Goal: Information Seeking & Learning: Find specific fact

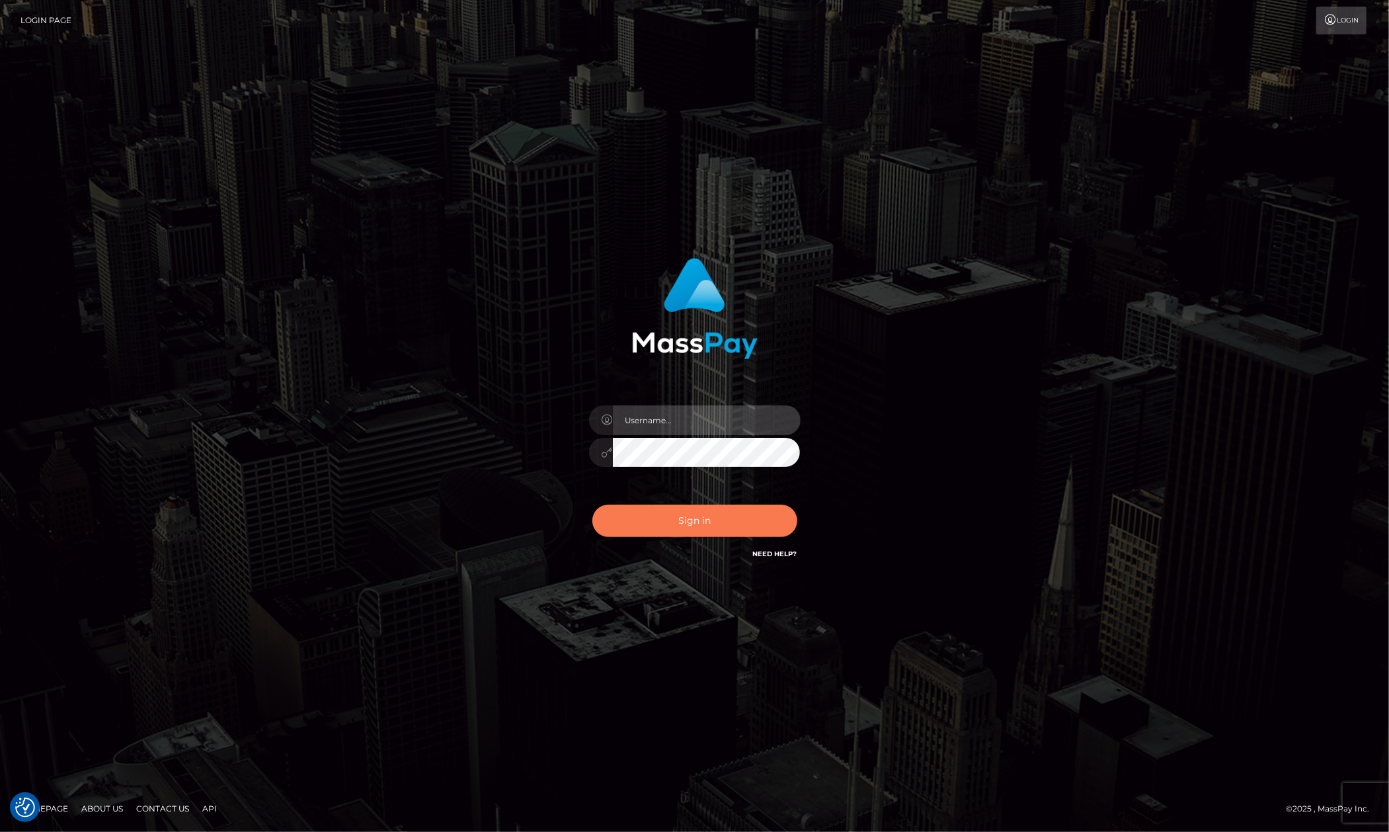
type input "[PERSON_NAME].megabonanza"
click at [733, 524] on button "Sign in" at bounding box center [694, 521] width 205 height 32
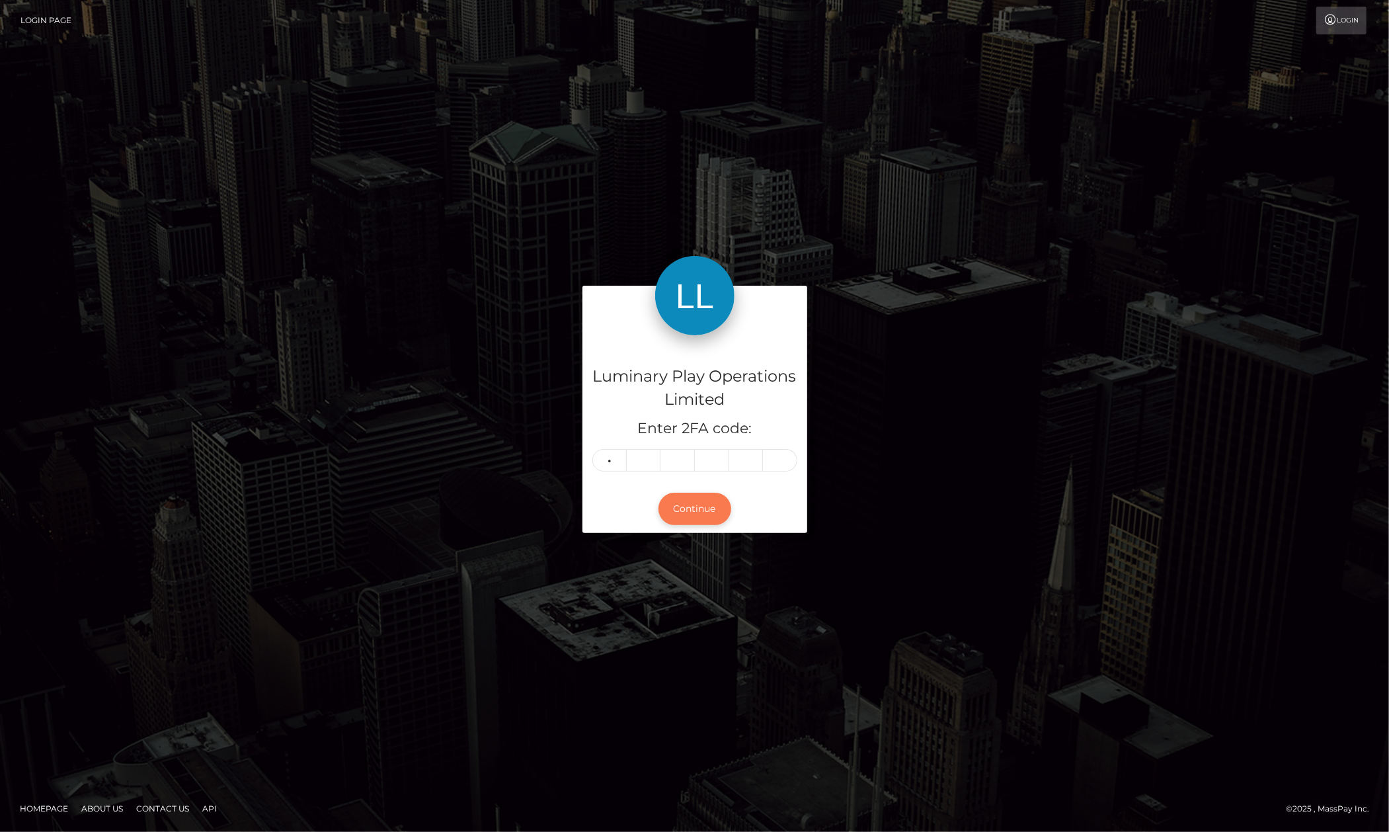
type input "2"
type input "6"
type input "8"
type input "2"
type input "9"
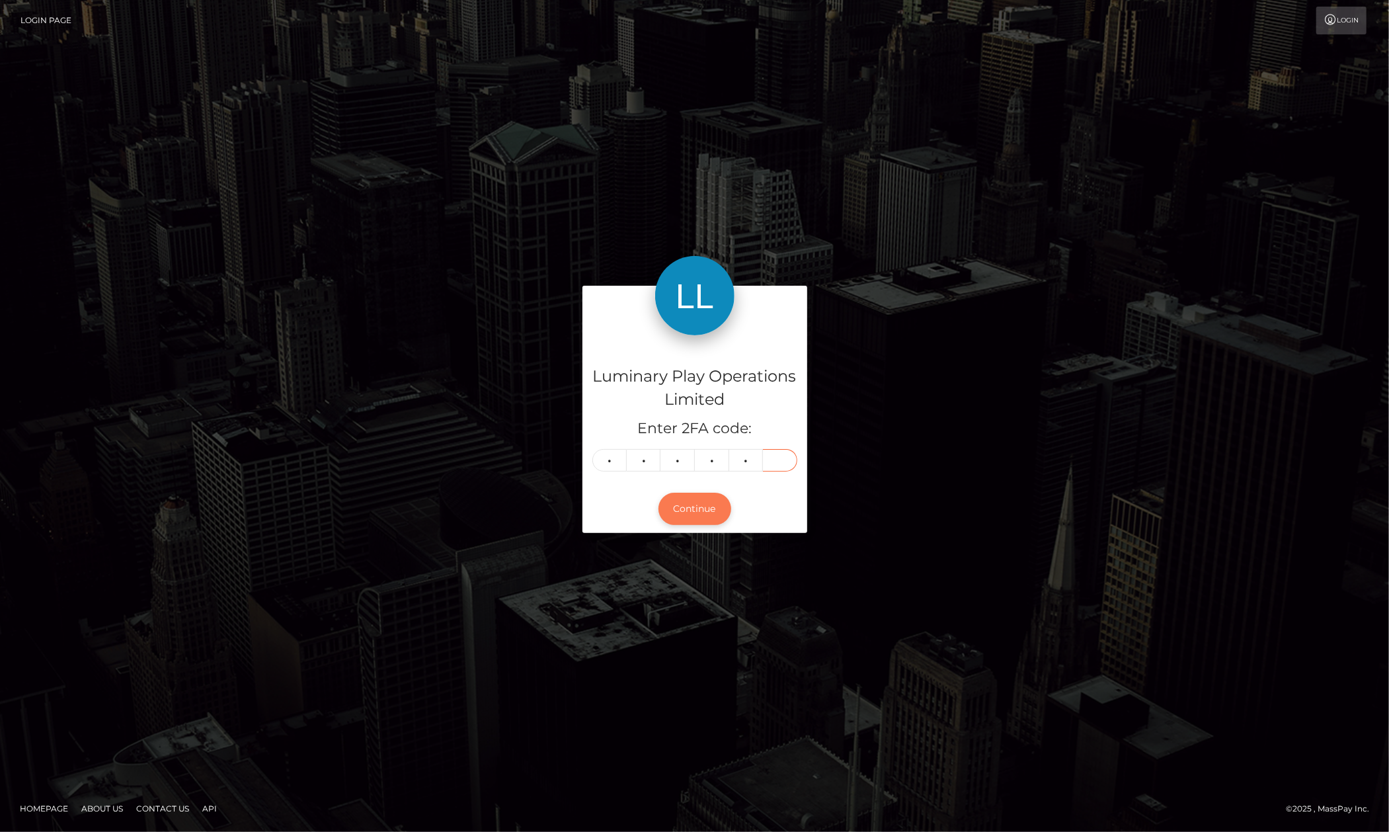
type input "1"
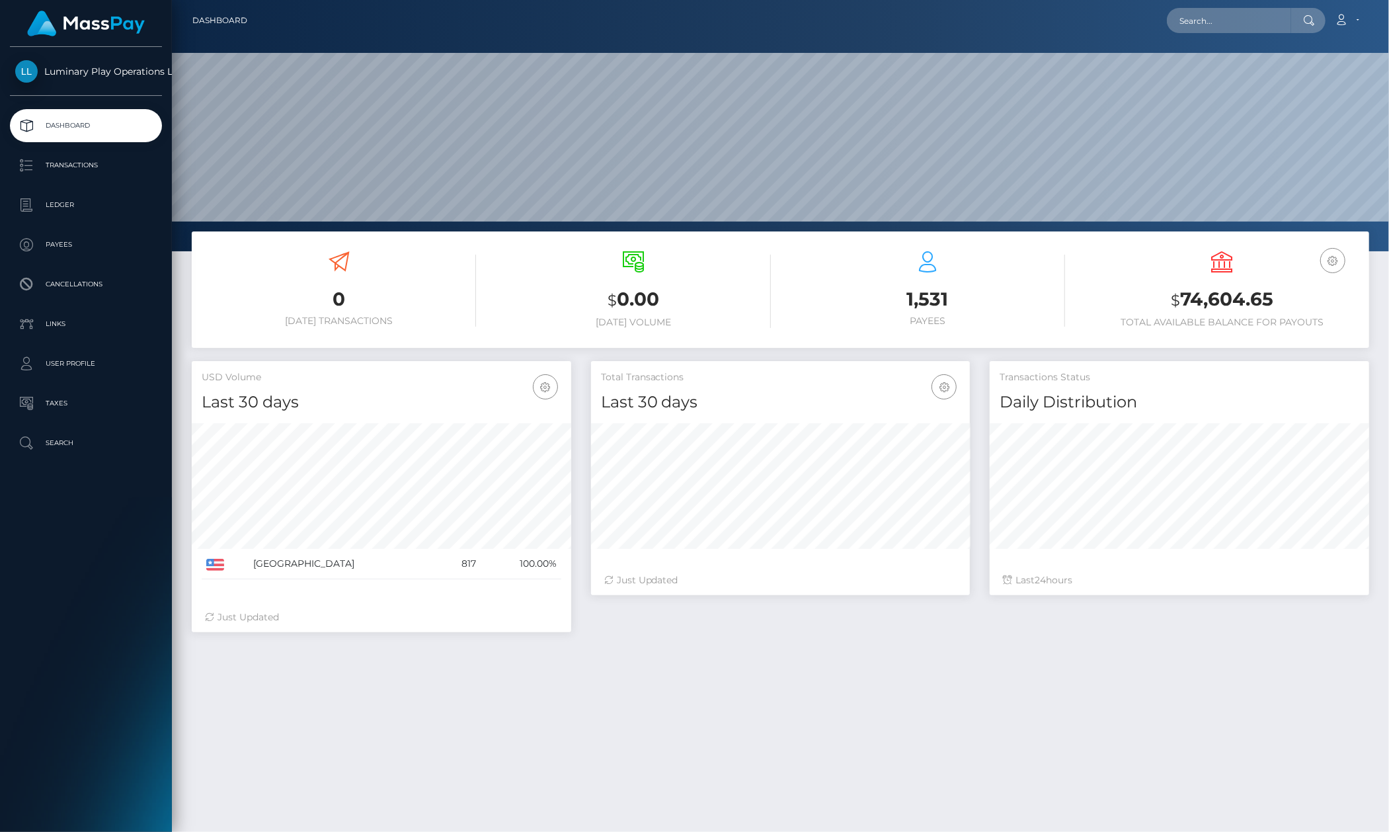
scroll to position [233, 380]
click at [91, 162] on p "Transactions" at bounding box center [86, 165] width 142 height 20
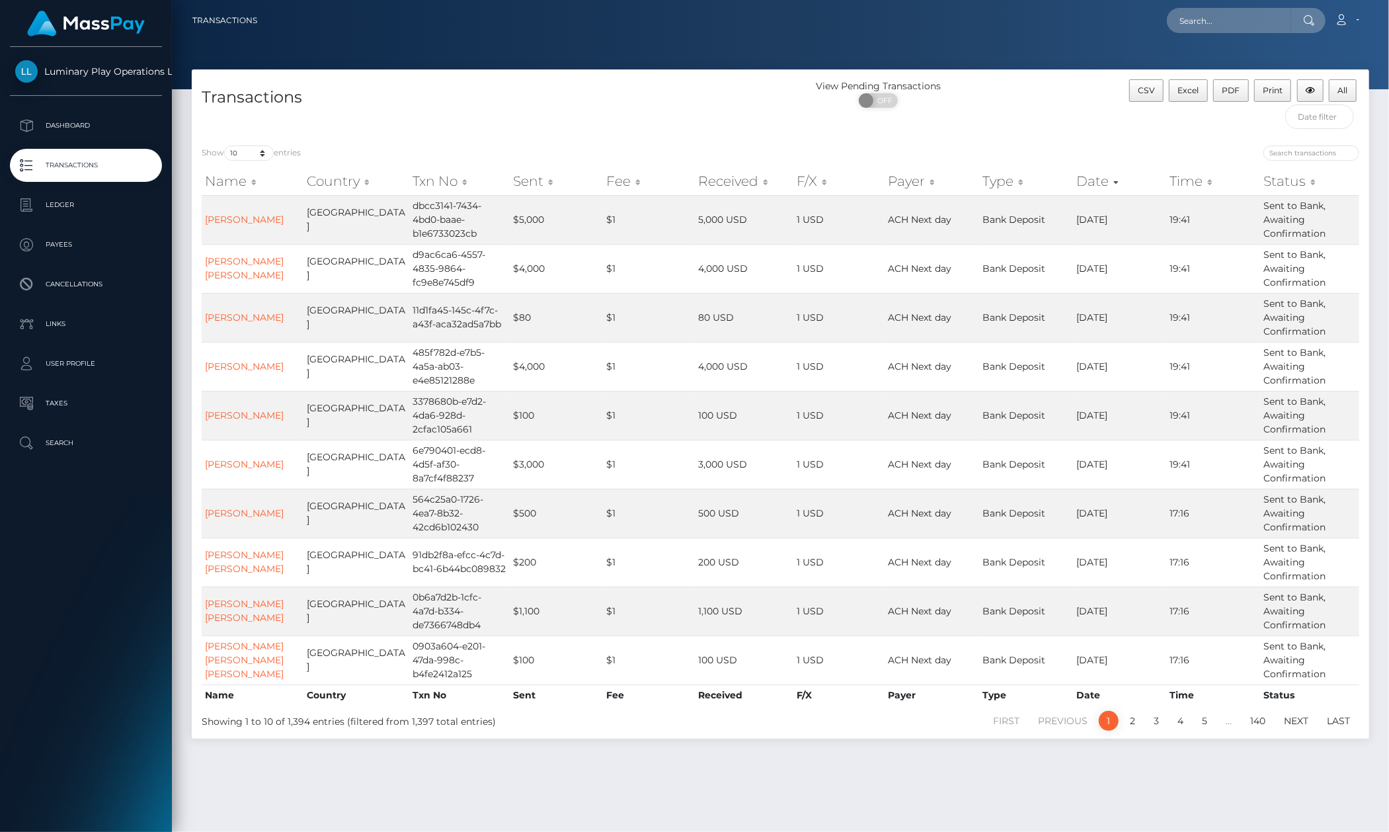
click at [249, 126] on div "Transactions" at bounding box center [486, 107] width 589 height 56
click at [255, 159] on select "10 25 50 100 250 500 1,000 3,500" at bounding box center [249, 152] width 50 height 15
select select "3500"
click at [225, 146] on select "10 25 50 100 250 500 1,000 3,500" at bounding box center [249, 152] width 50 height 15
click at [460, 24] on div "Loading... Loading... Account Edit Profile Logout" at bounding box center [818, 21] width 1101 height 28
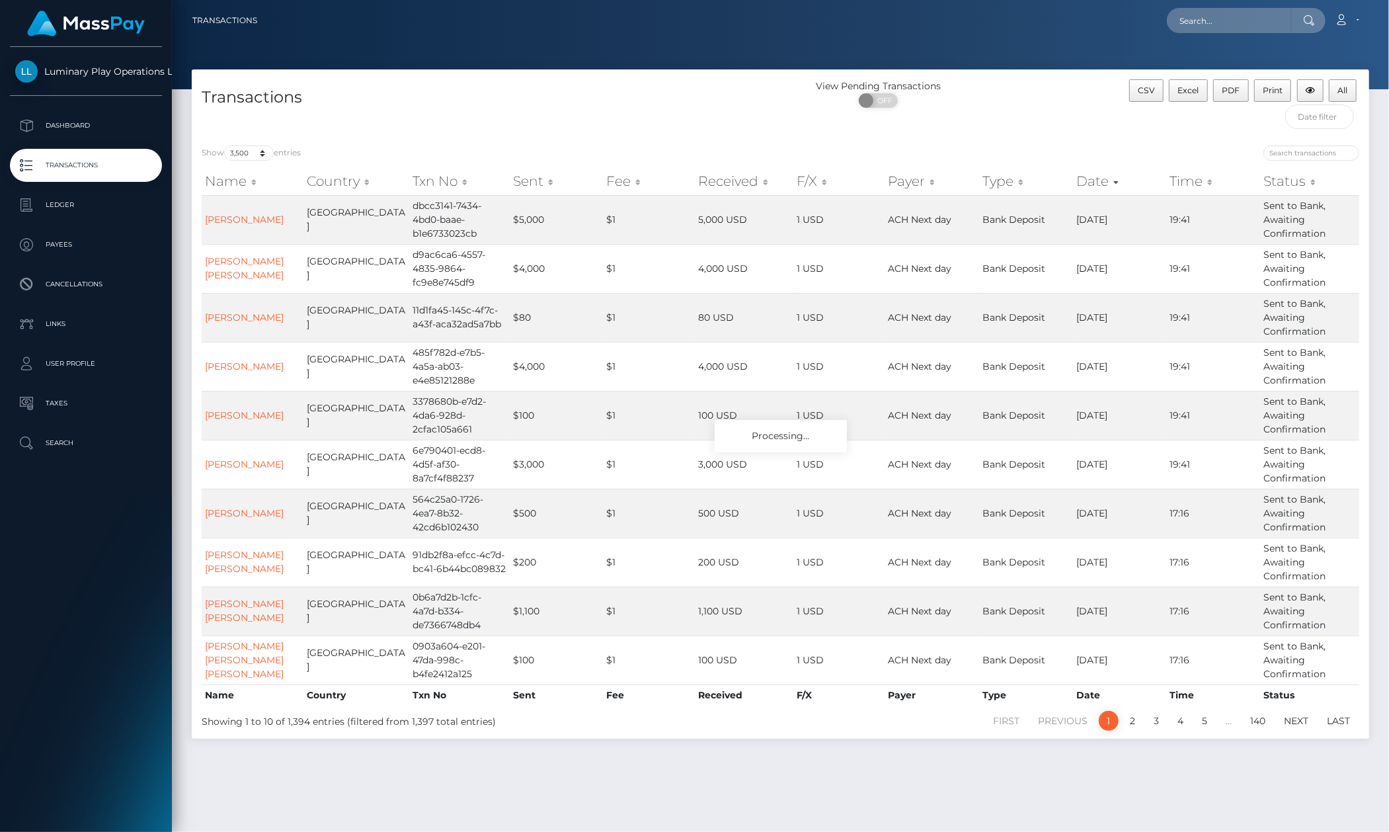
click at [492, 22] on div "Loading... Loading... Account Edit Profile Logout" at bounding box center [818, 21] width 1101 height 28
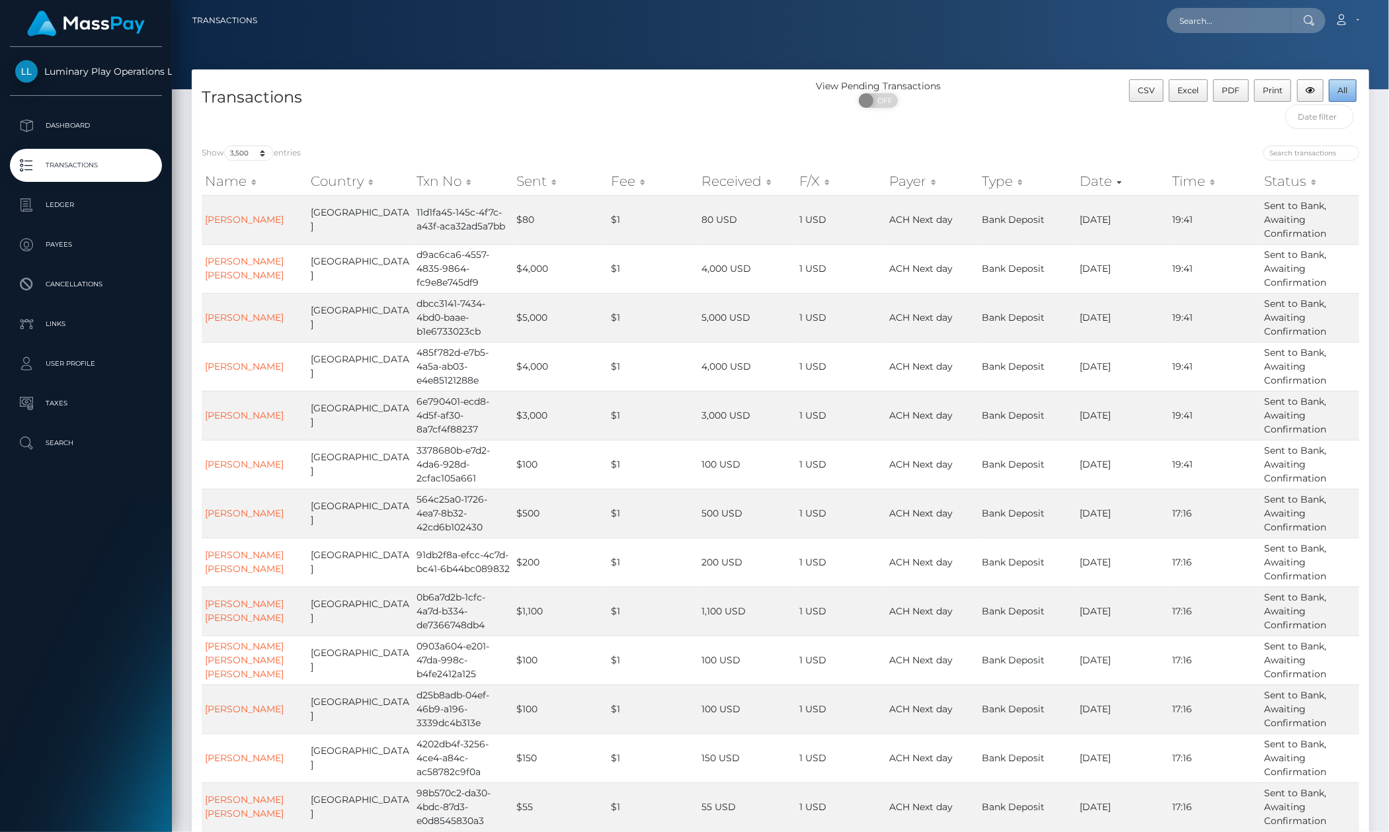
click at [1337, 95] on button "All" at bounding box center [1343, 90] width 28 height 22
drag, startPoint x: 1100, startPoint y: 124, endPoint x: 1114, endPoint y: 167, distance: 44.5
click at [1101, 124] on div "CSV Excel PDF Print All" at bounding box center [1222, 107] width 294 height 56
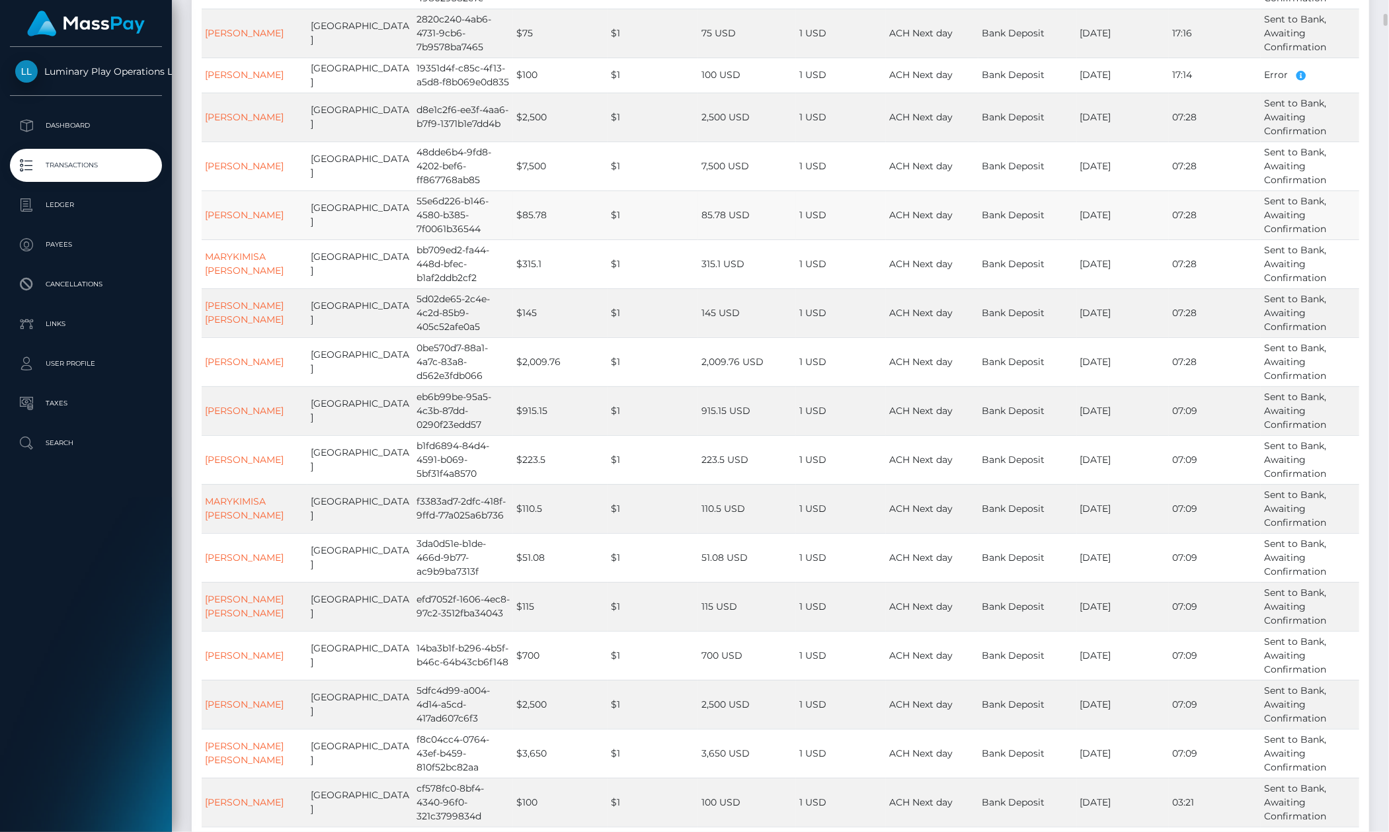
scroll to position [529, 0]
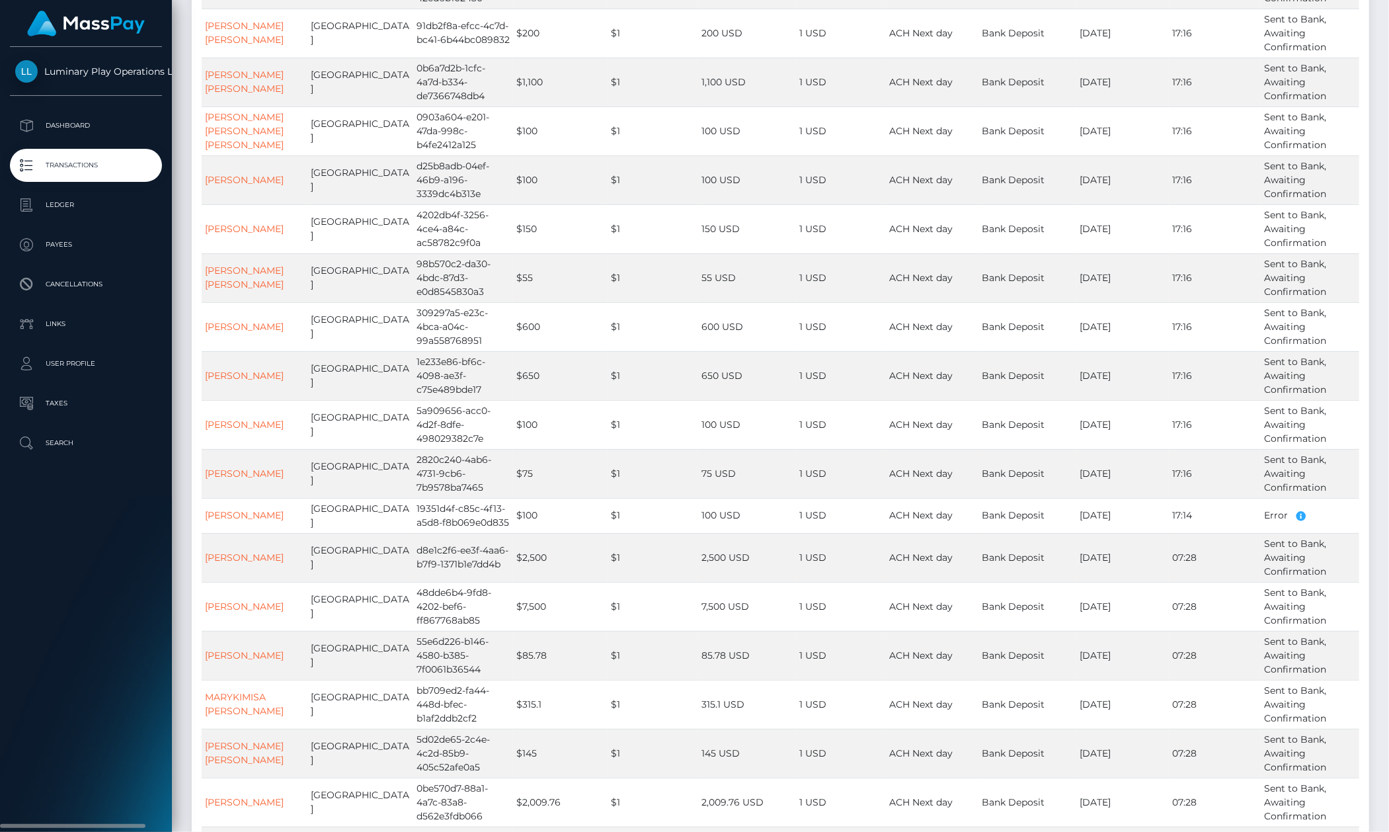
click at [138, 581] on div "Luminary Play Operations Limited Dashboard Transactions Ledger Payees Cancellat…" at bounding box center [86, 438] width 172 height 782
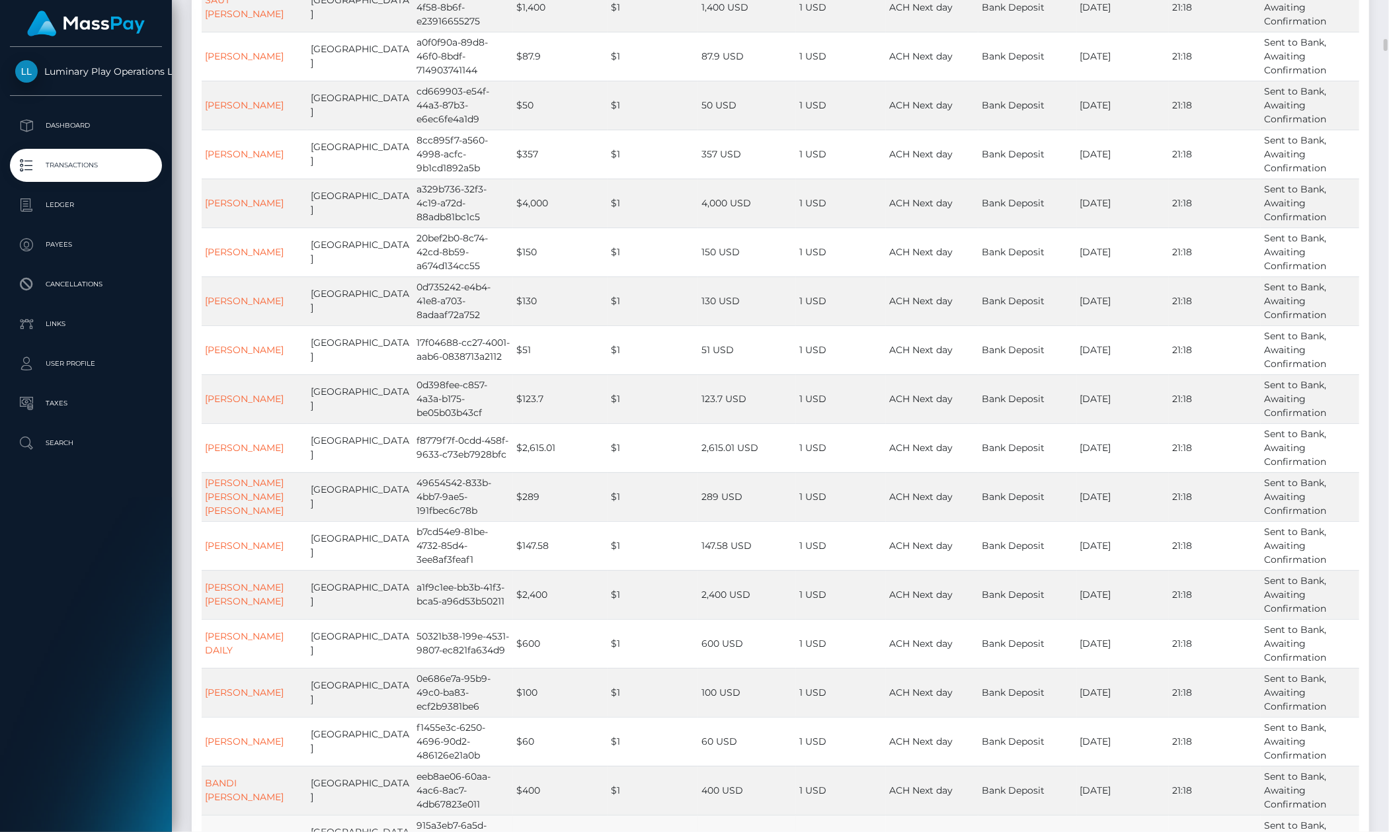
scroll to position [2909, 0]
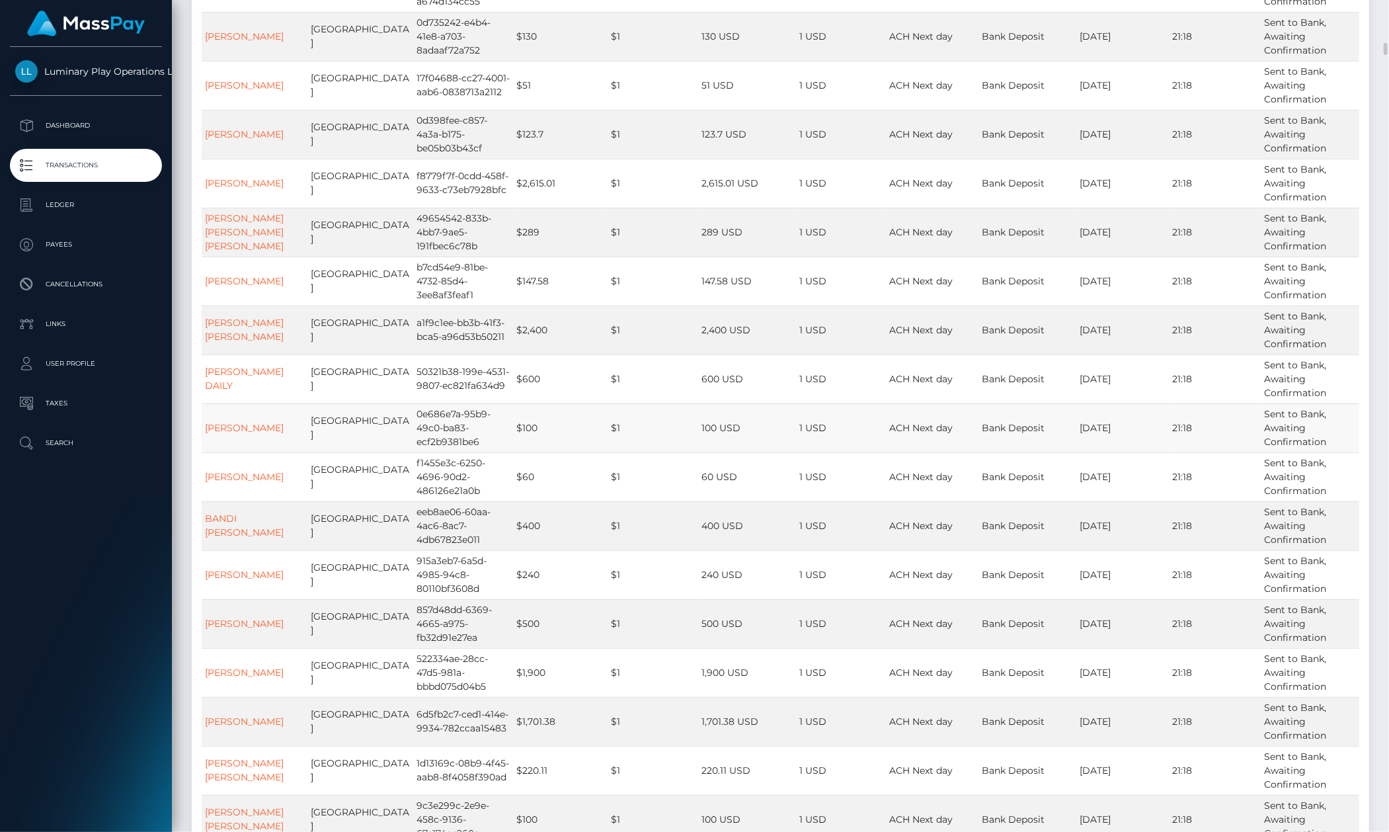
click at [979, 424] on td "Bank Deposit" at bounding box center [1028, 427] width 98 height 49
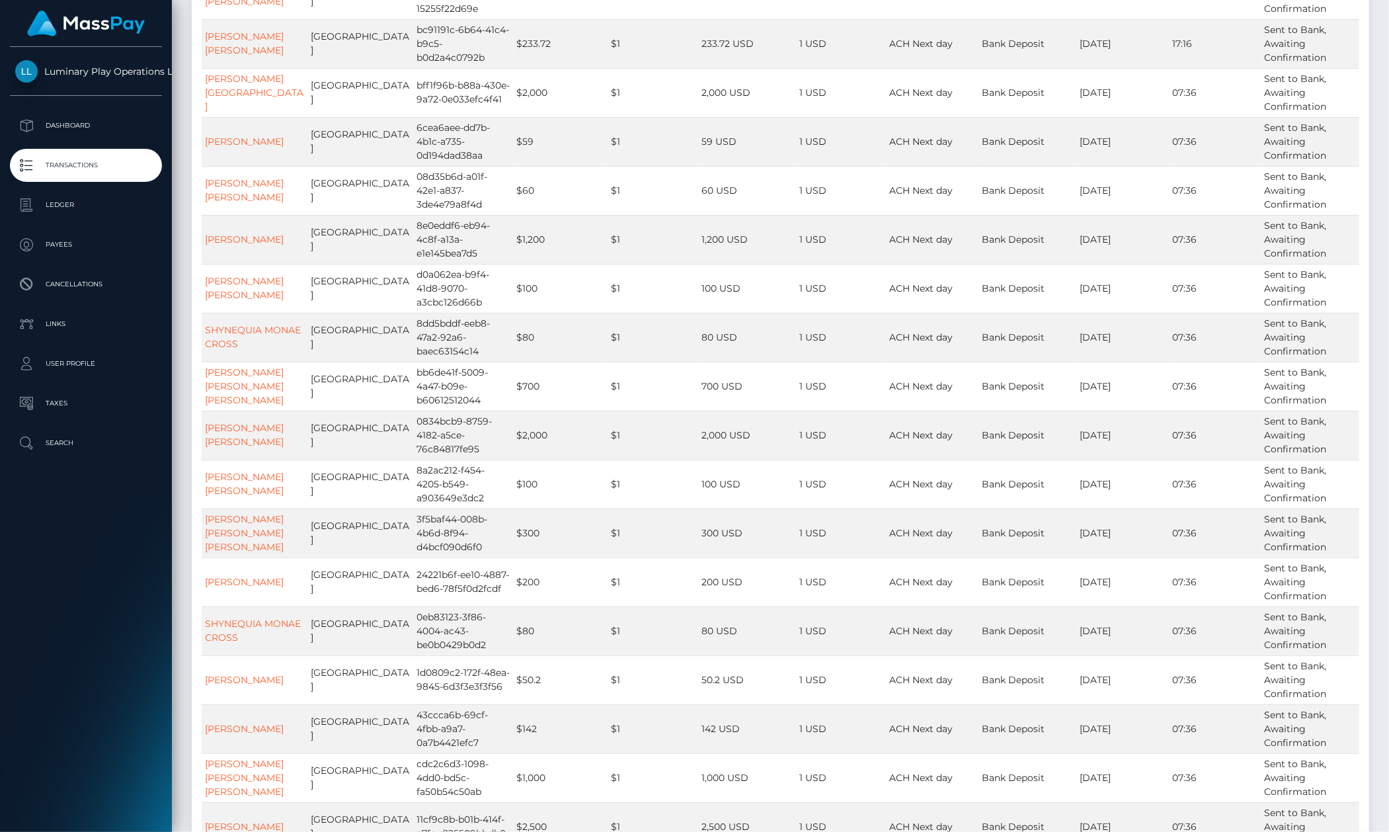
scroll to position [0, 0]
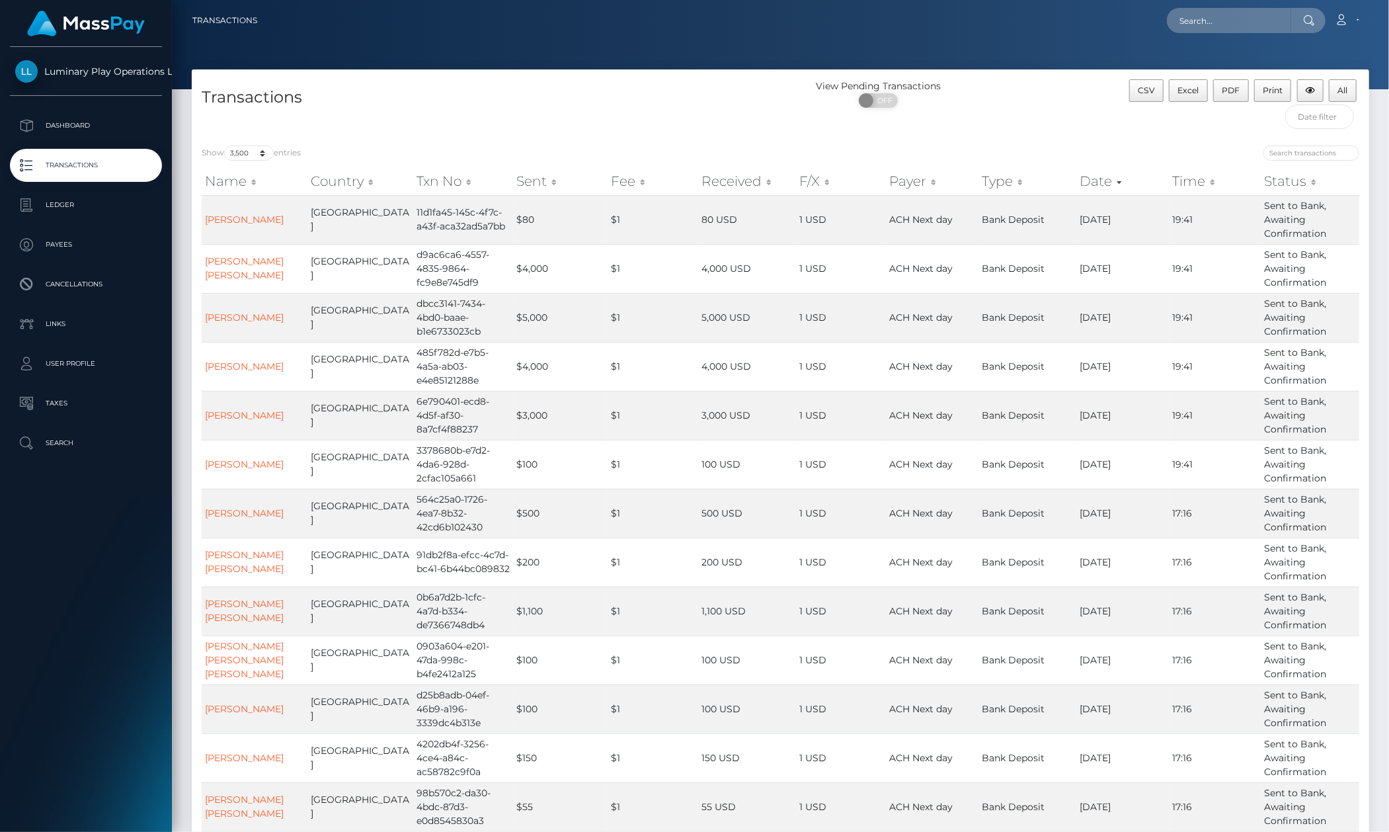
click at [1389, 0] on html "Luminary Play Operations Limited Dashboard Transactions Ledger Payees Cancellat…" at bounding box center [694, 416] width 1389 height 832
drag, startPoint x: 93, startPoint y: 608, endPoint x: 126, endPoint y: 632, distance: 40.2
click at [93, 608] on div "Luminary Play Operations Limited Dashboard Transactions Ledger Payees Cancellat…" at bounding box center [86, 438] width 172 height 782
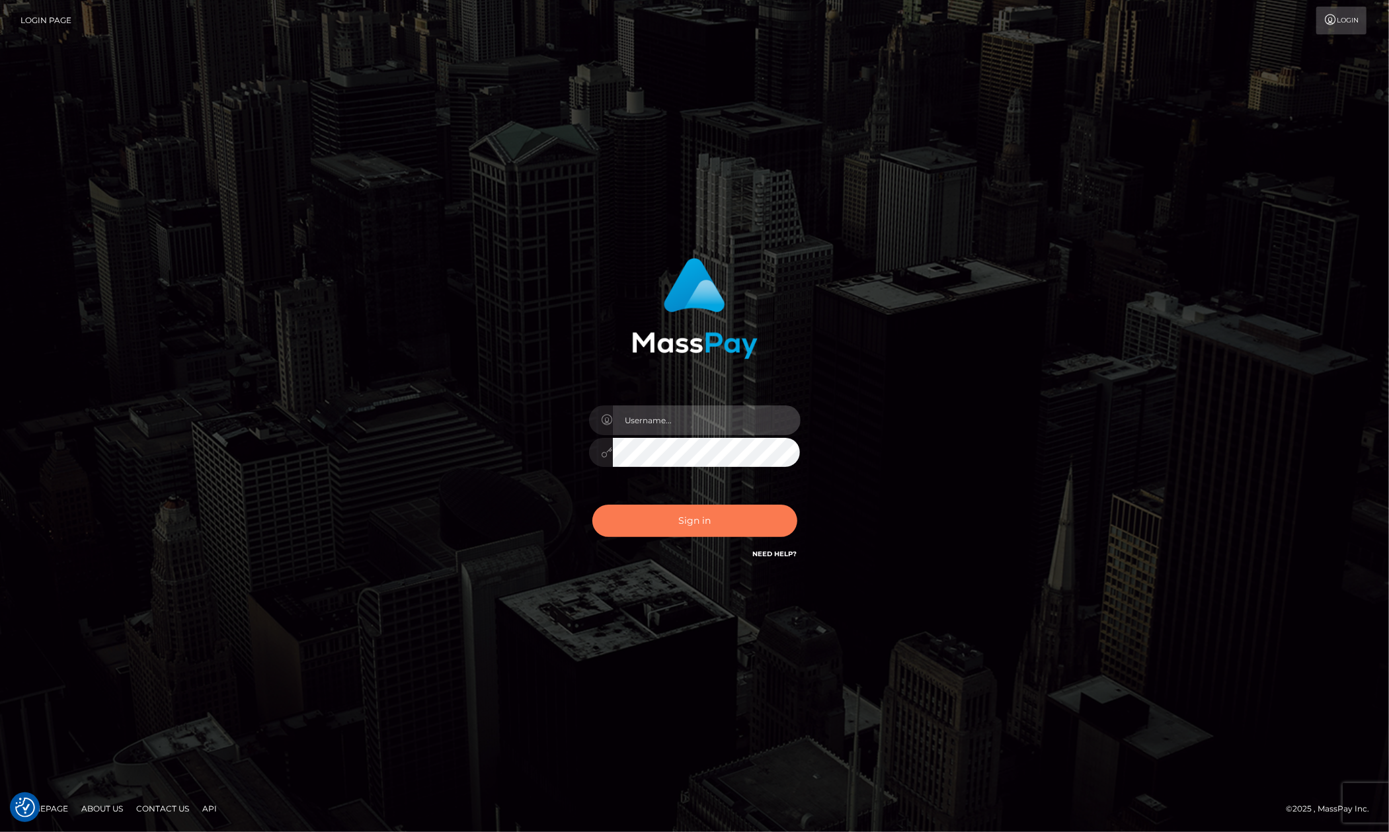
type input "Allen.megabonanza"
click at [731, 516] on button "Sign in" at bounding box center [694, 521] width 205 height 32
type input "Allen.megabonanza"
click at [705, 516] on button "Sign in" at bounding box center [694, 521] width 205 height 32
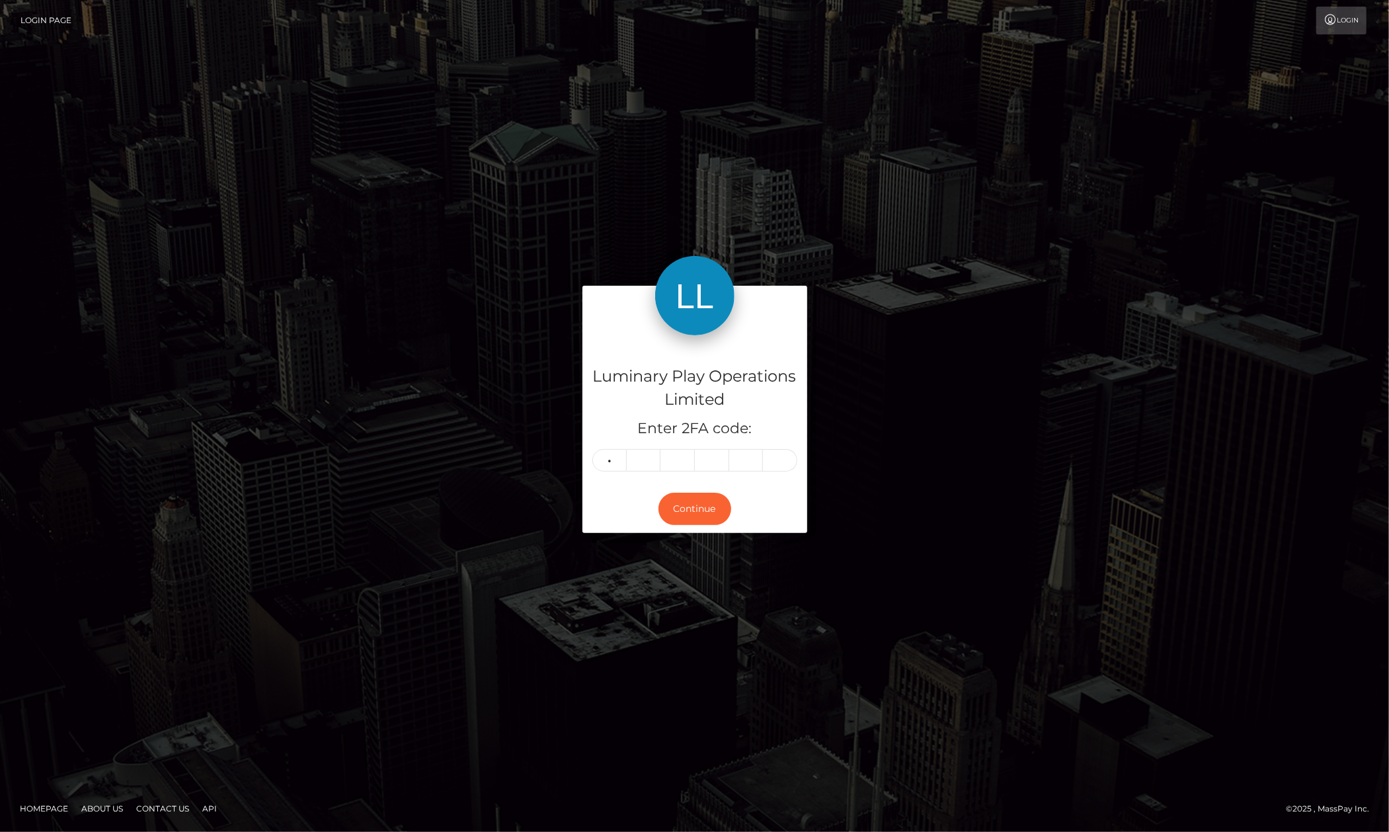
type input "2"
type input "6"
type input "8"
type input "5"
type input "6"
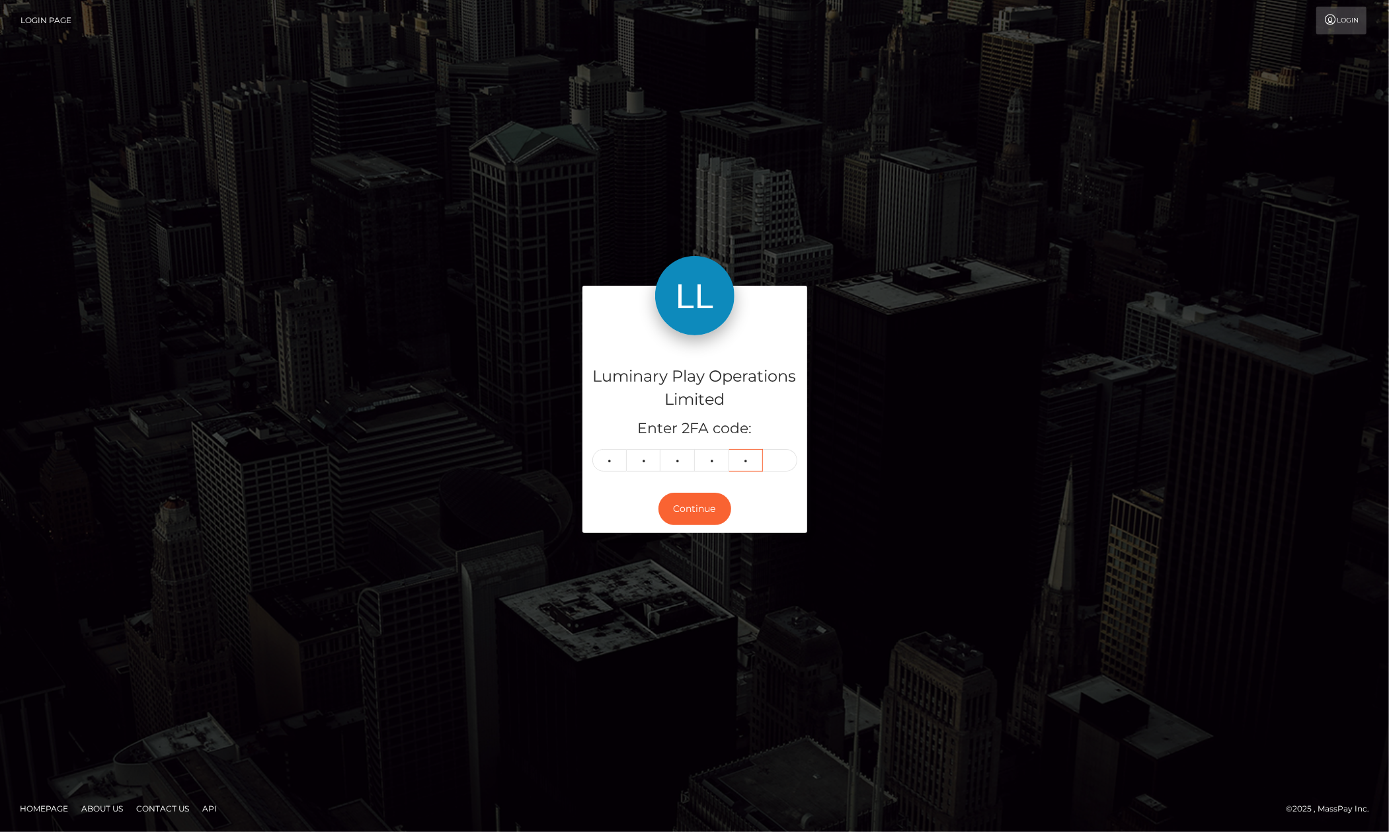
type input "4"
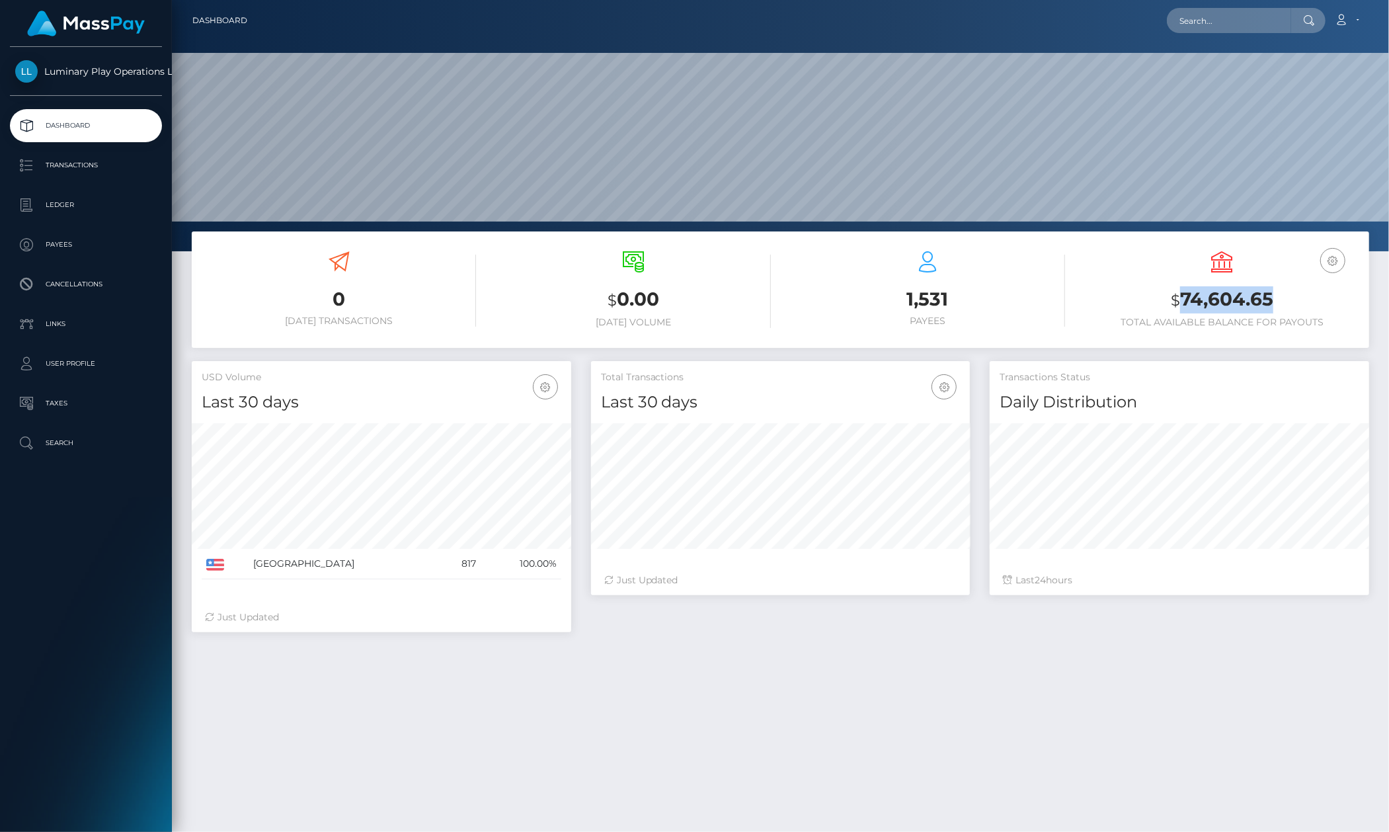
scroll to position [233, 380]
click at [1180, 310] on h3 "$ 74,604.65" at bounding box center [1222, 299] width 274 height 27
click at [1270, 295] on h3 "$ 74,604.65" at bounding box center [1222, 299] width 274 height 27
drag, startPoint x: 1275, startPoint y: 297, endPoint x: 1173, endPoint y: 304, distance: 102.7
click at [1173, 304] on h3 "$ 74,604.65" at bounding box center [1222, 299] width 274 height 27
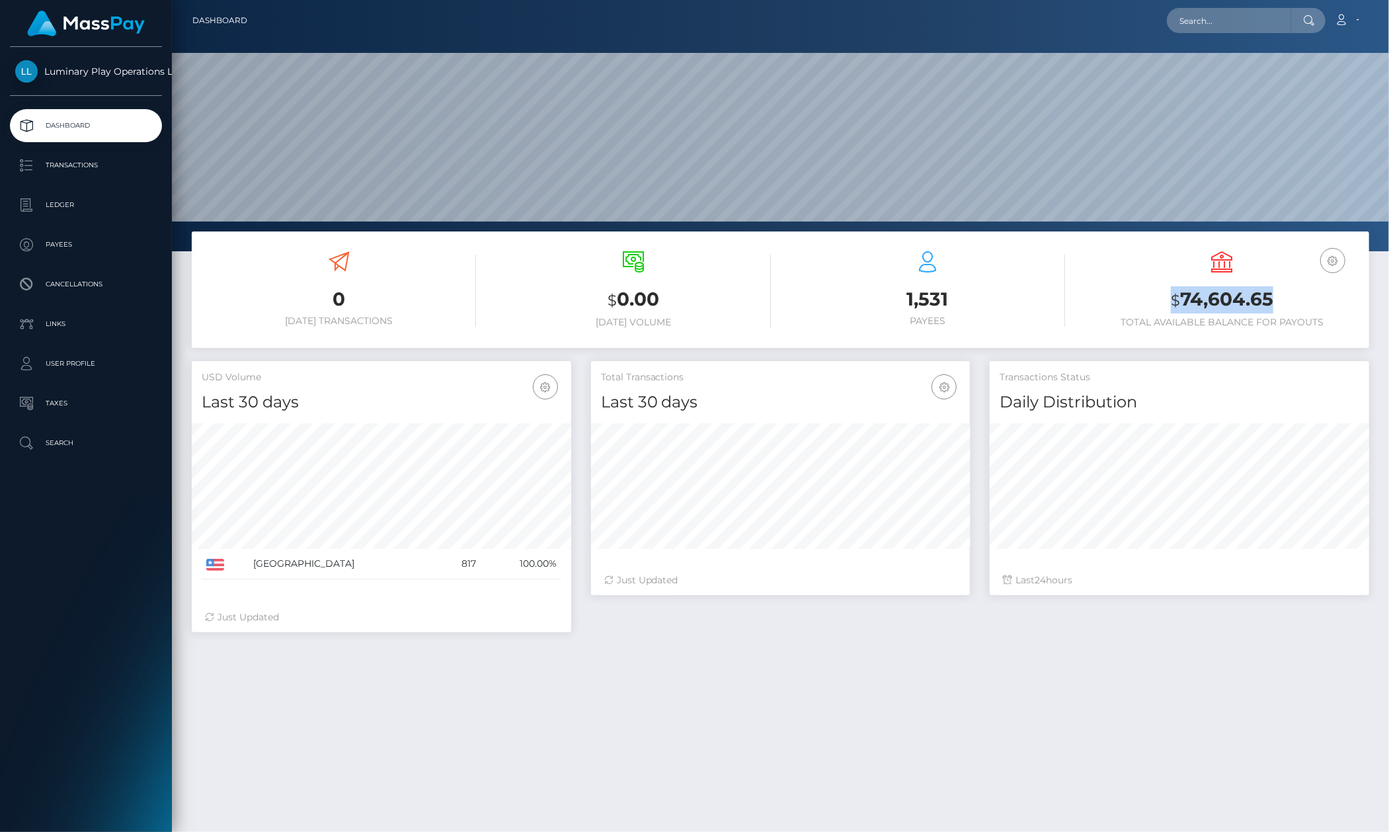
click at [1195, 305] on h3 "$ 74,604.65" at bounding box center [1222, 299] width 274 height 27
drag, startPoint x: 1184, startPoint y: 297, endPoint x: 1262, endPoint y: 286, distance: 79.4
click at [1260, 286] on h3 "$ 74,604.65" at bounding box center [1222, 299] width 274 height 27
click at [1289, 299] on h3 "$ 74,604.65" at bounding box center [1222, 299] width 274 height 27
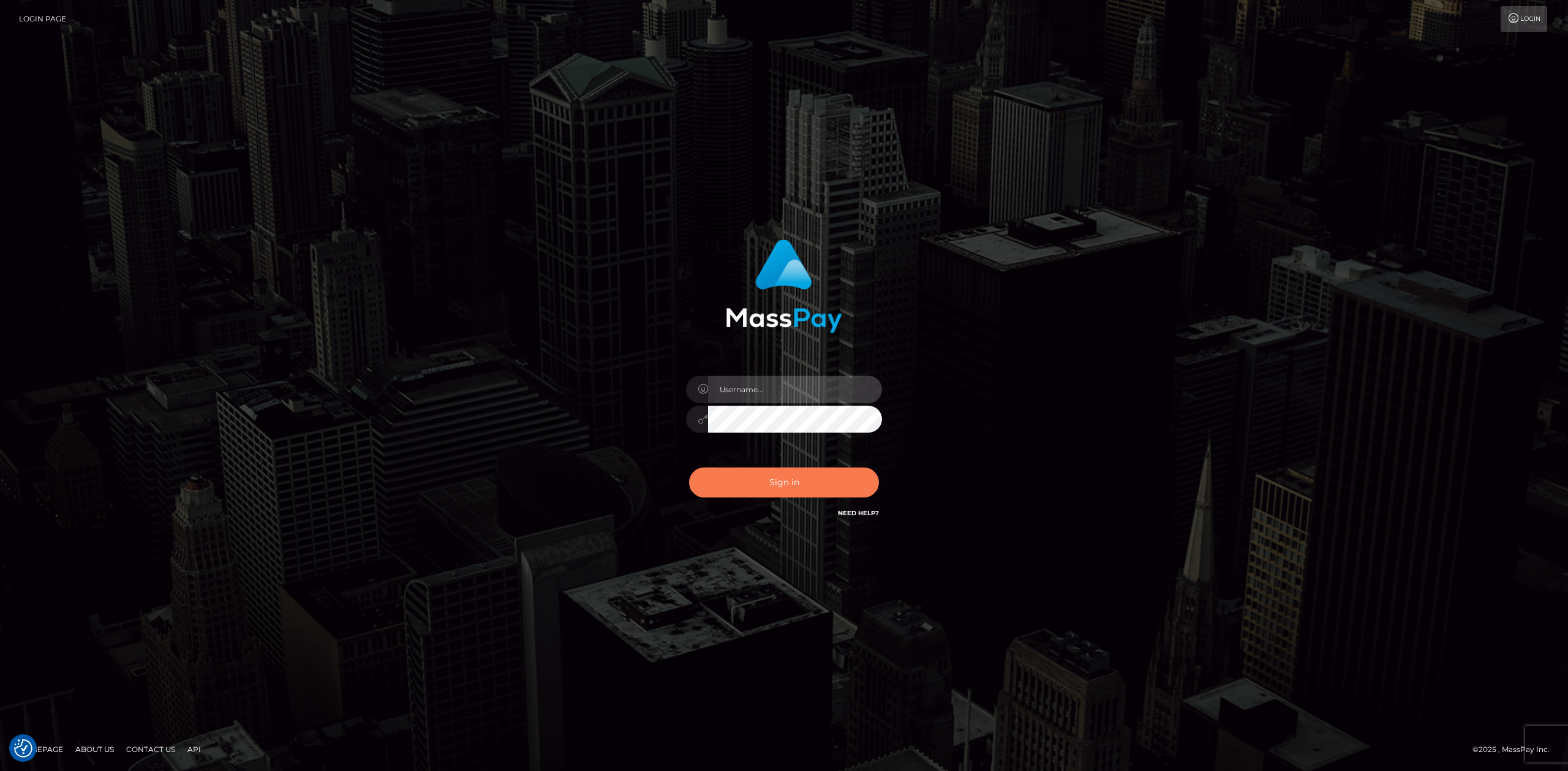
type input "Allen.megabonanza"
click at [797, 483] on button "Sign in" at bounding box center [784, 482] width 190 height 30
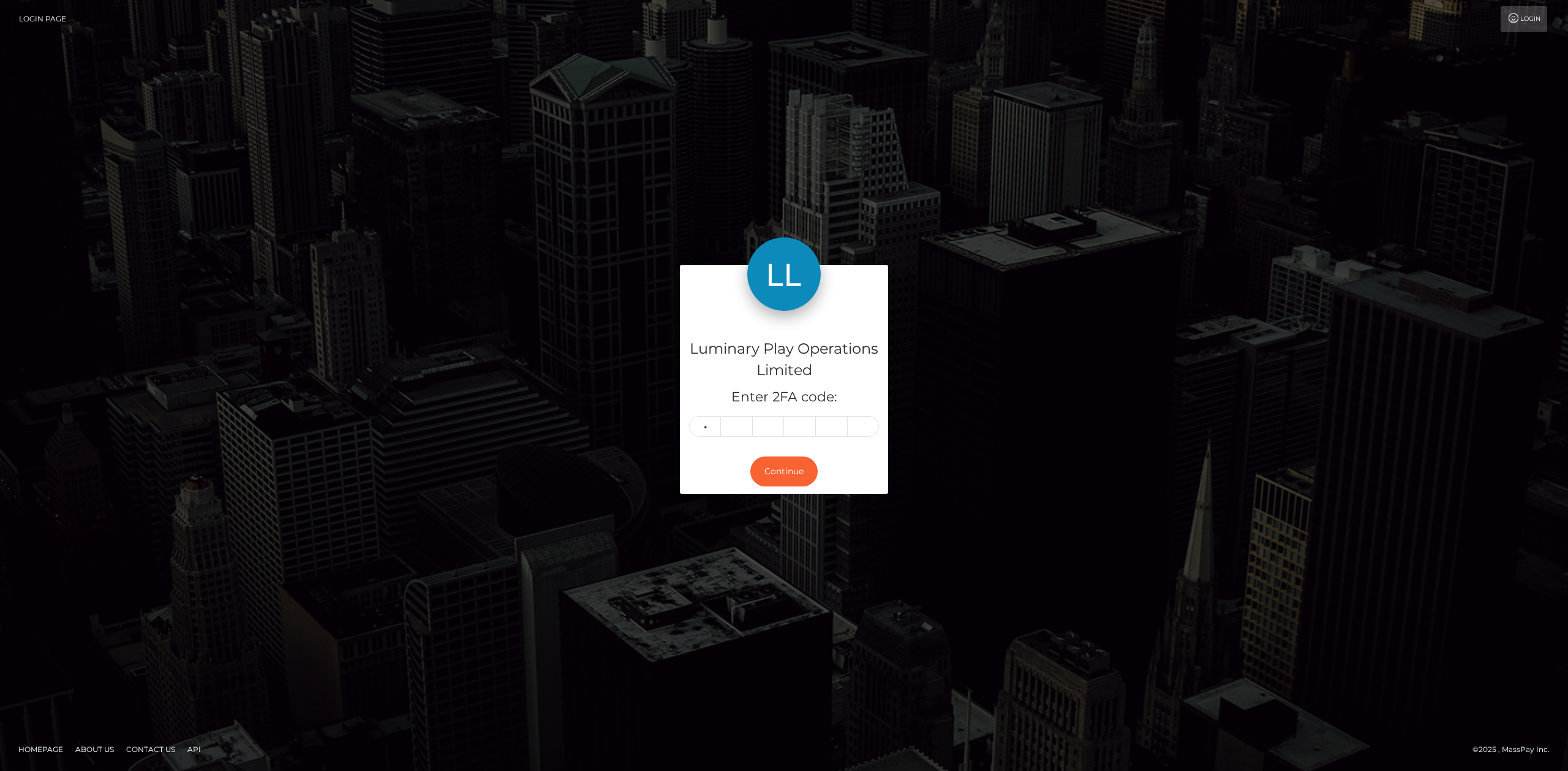
type input "8"
type input "7"
type input "6"
type input "9"
type input "5"
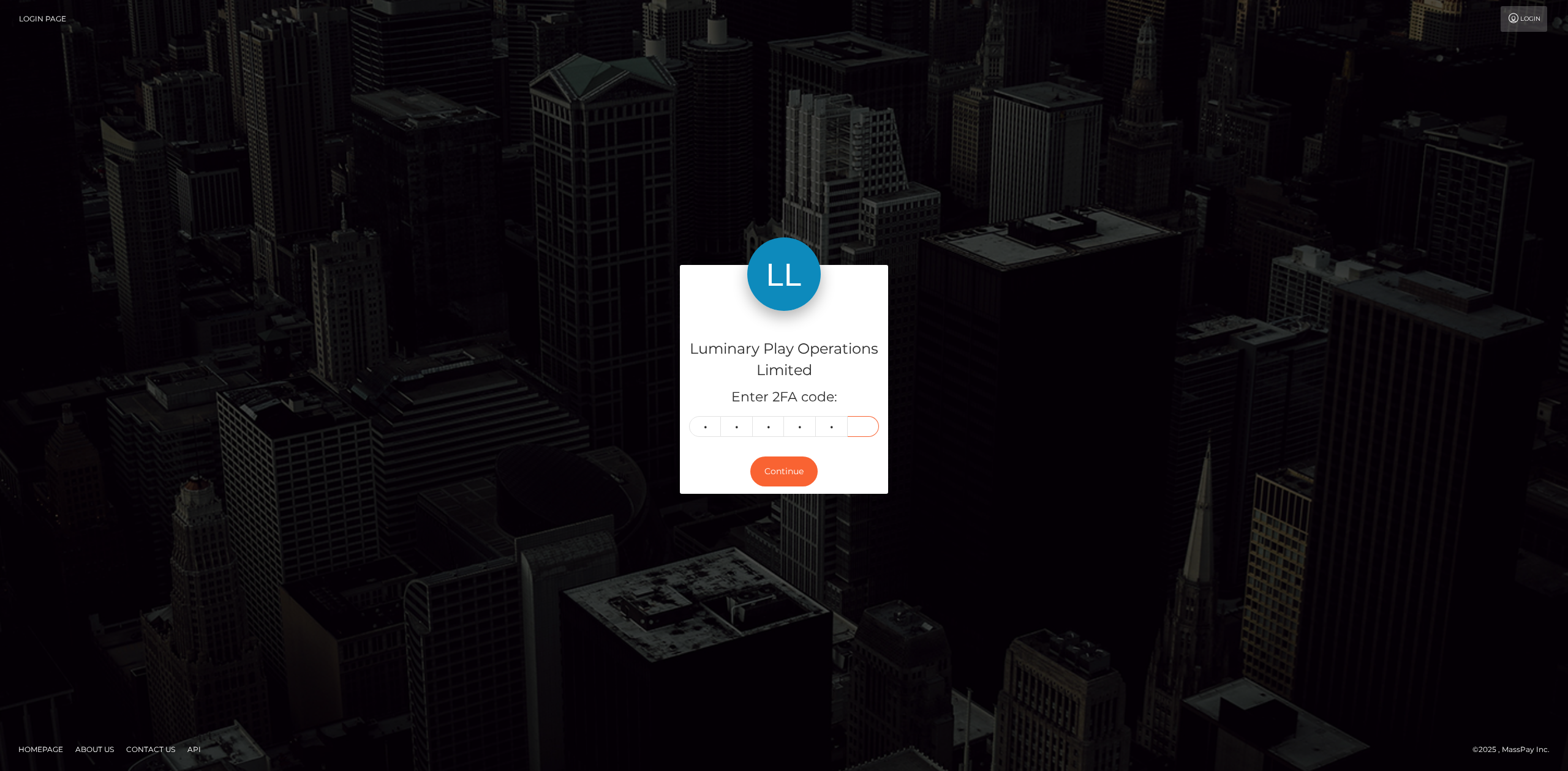
type input "6"
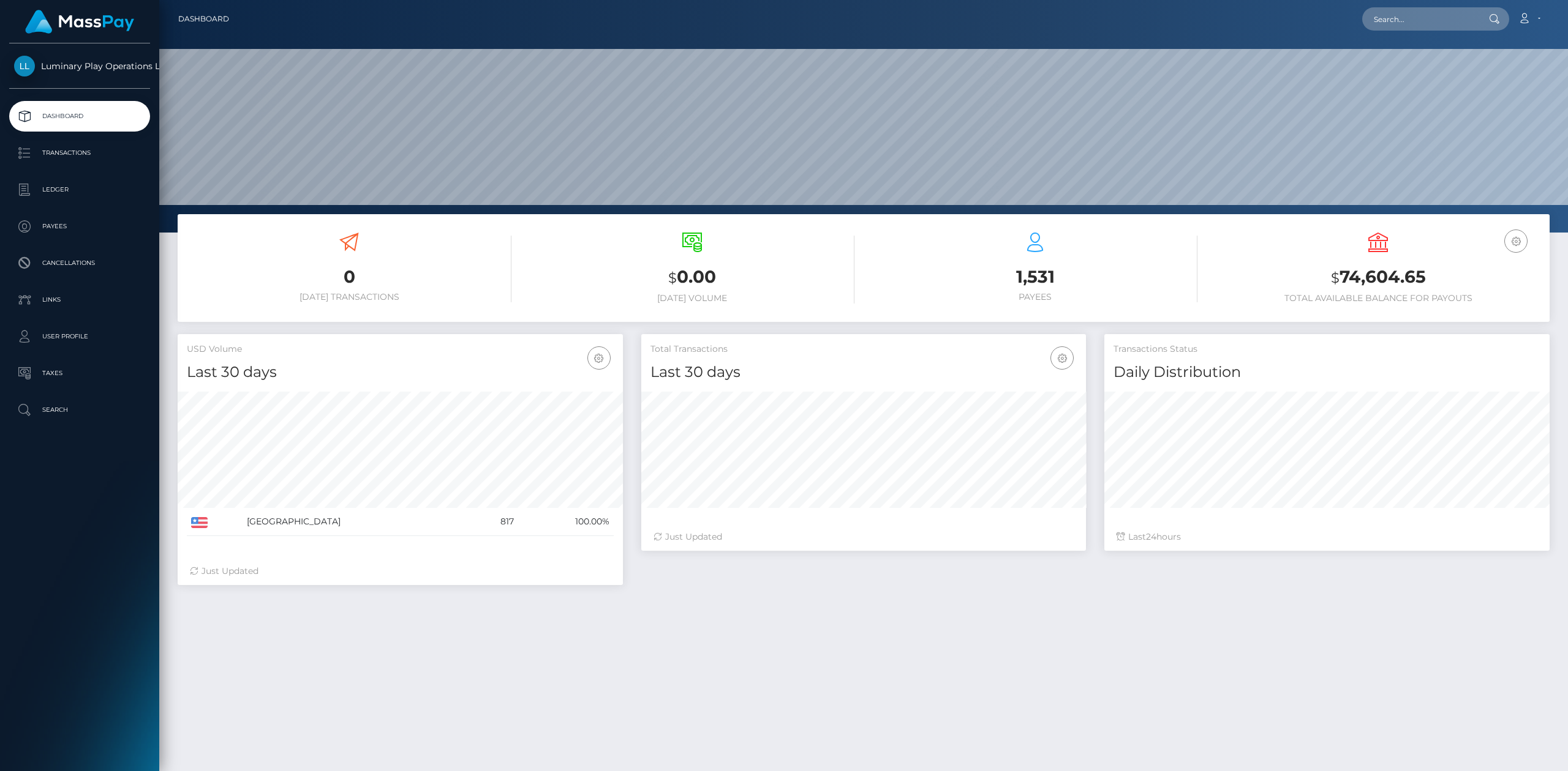
scroll to position [216, 445]
drag, startPoint x: 1434, startPoint y: 269, endPoint x: 1334, endPoint y: 284, distance: 101.1
click at [1334, 284] on h3 "$ 74,604.65" at bounding box center [1378, 277] width 324 height 25
click at [1346, 282] on h3 "$ 74,604.65" at bounding box center [1378, 277] width 324 height 25
drag, startPoint x: 1342, startPoint y: 280, endPoint x: 1434, endPoint y: 278, distance: 92.0
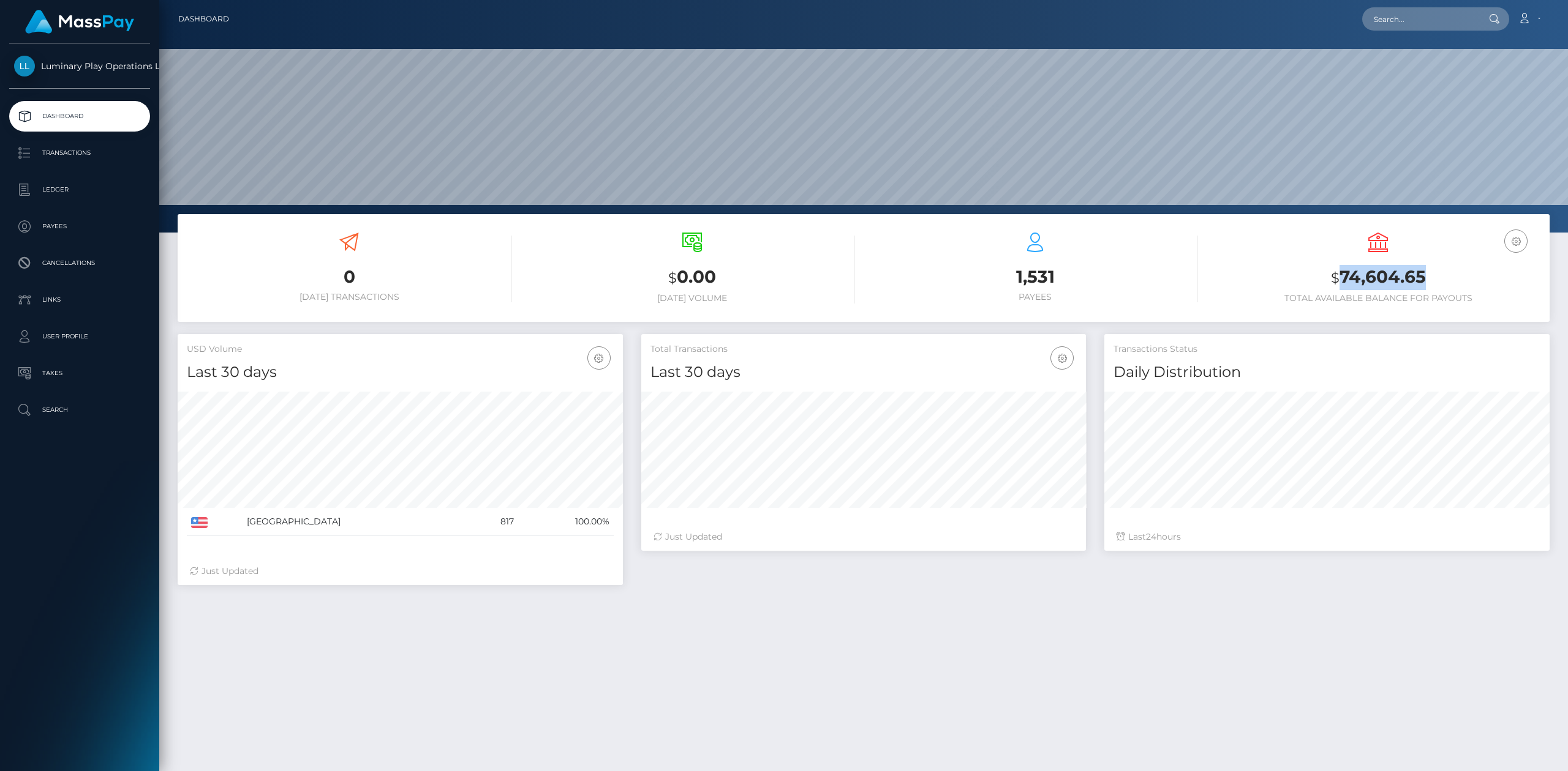
click at [1433, 280] on h3 "$ 74,604.65" at bounding box center [1378, 277] width 324 height 25
copy h3 "74,604.65"
